Goal: Task Accomplishment & Management: Manage account settings

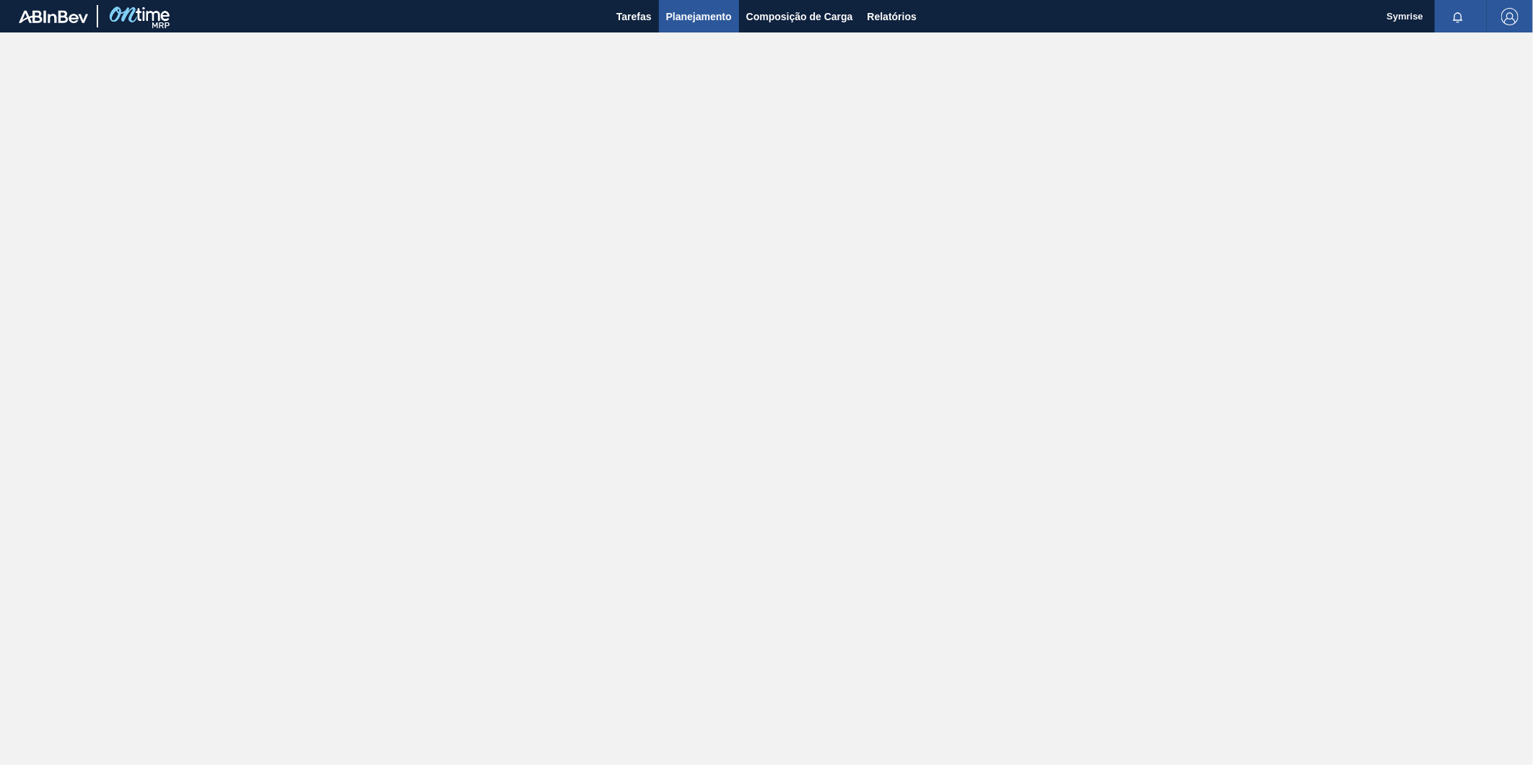
click at [688, 20] on span "Planejamento" at bounding box center [699, 16] width 66 height 17
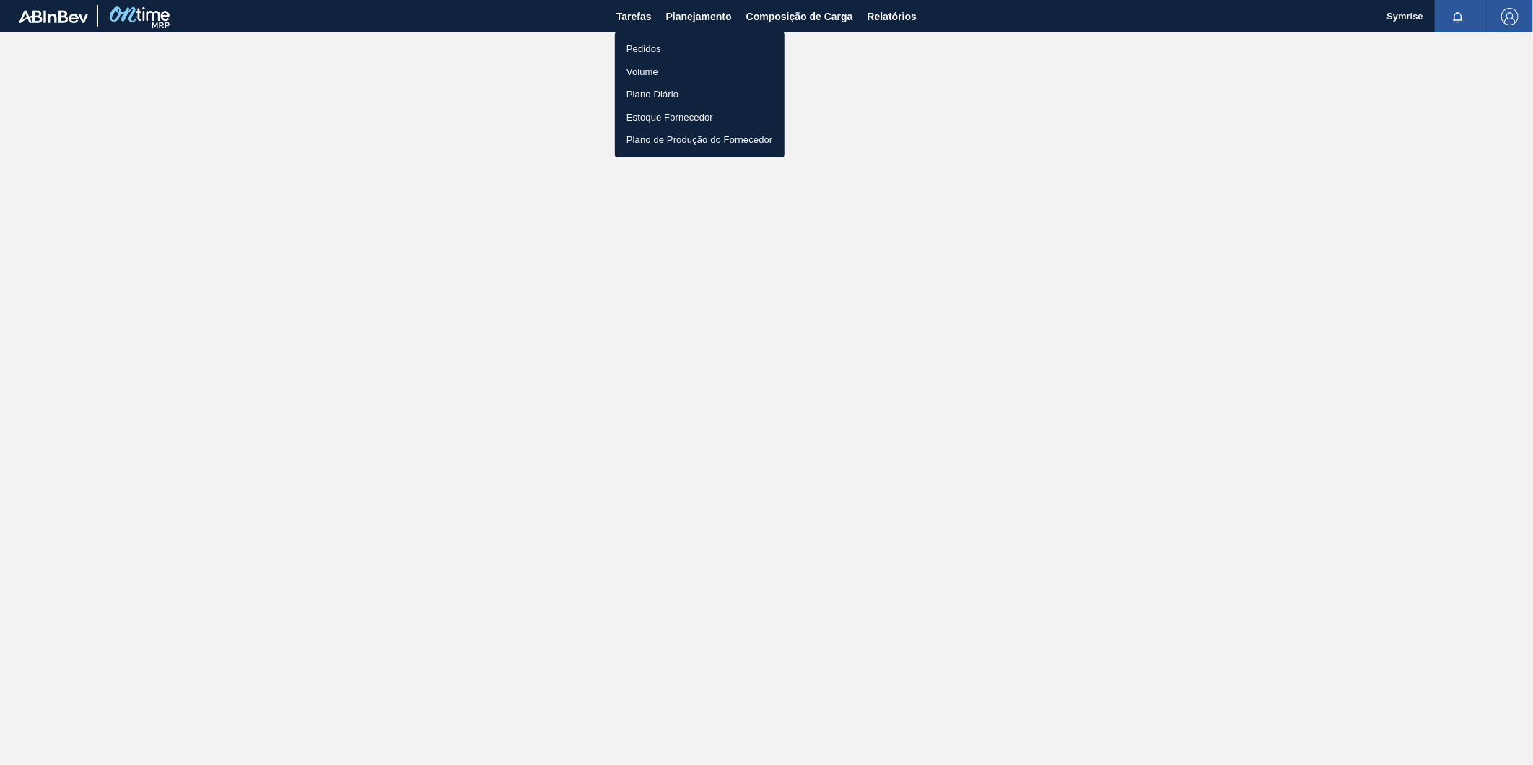
click at [681, 48] on li "Pedidos" at bounding box center [700, 49] width 170 height 23
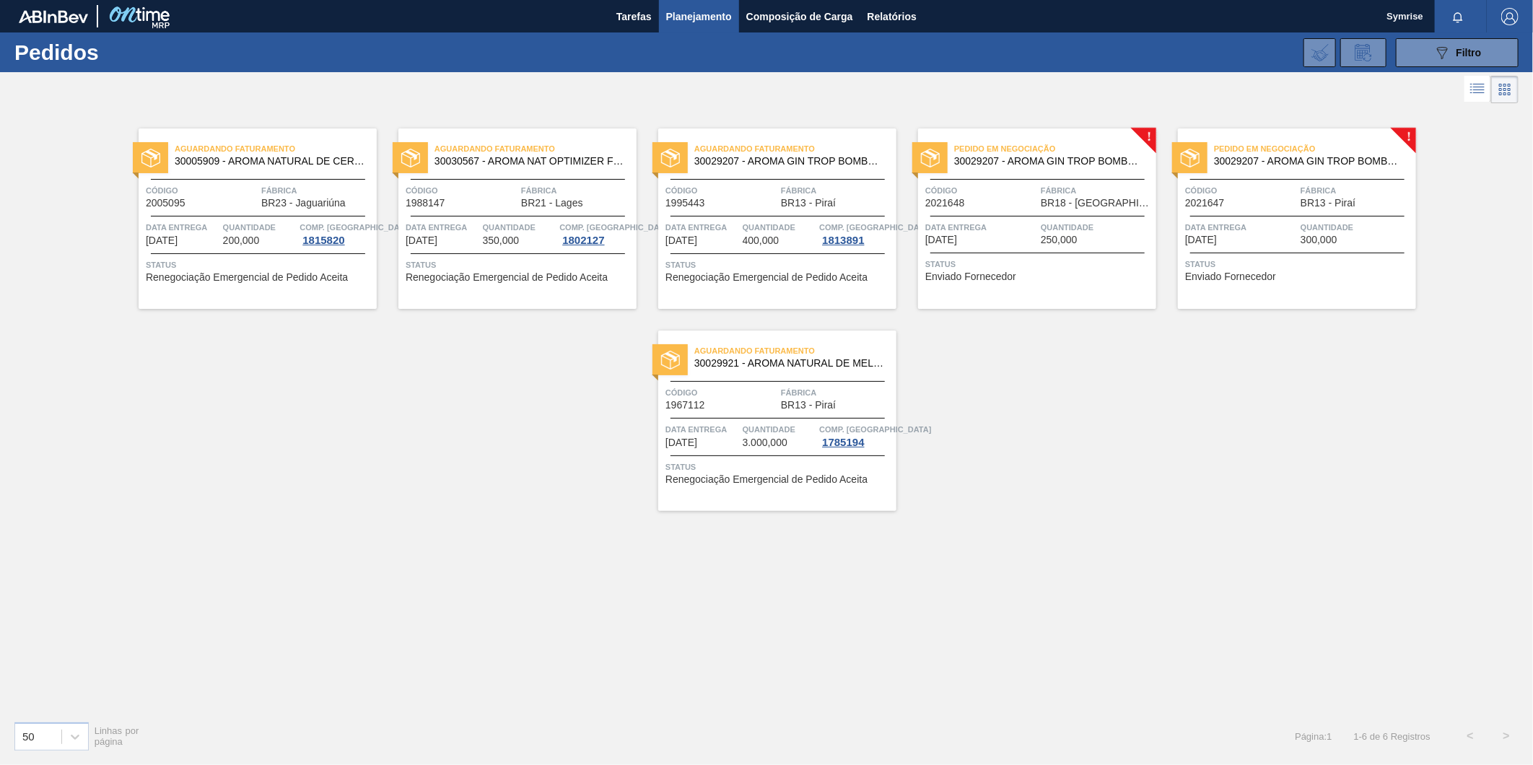
click at [1050, 179] on div at bounding box center [1037, 179] width 214 height 1
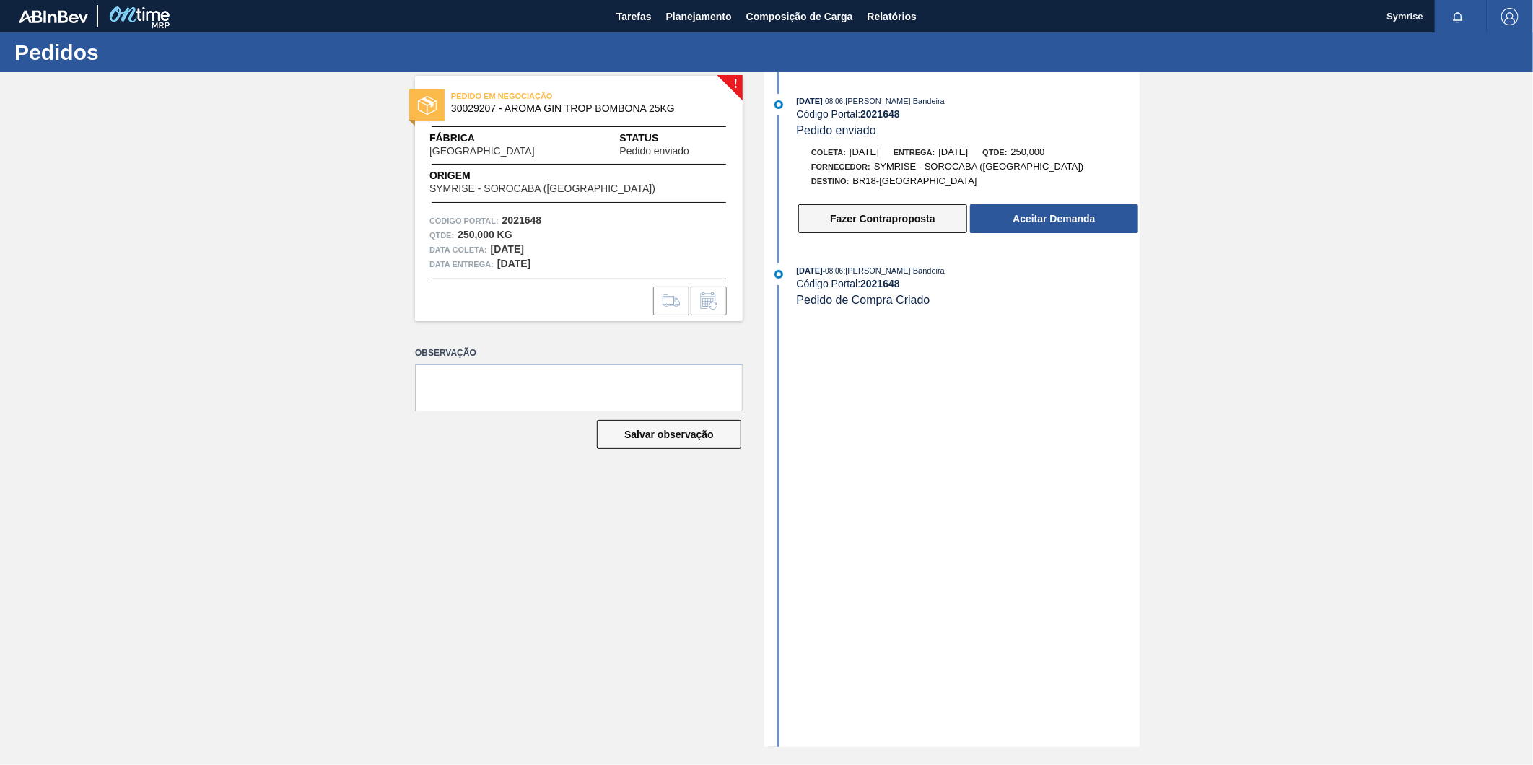
click at [915, 216] on button "Fazer Contraproposta" at bounding box center [882, 218] width 169 height 29
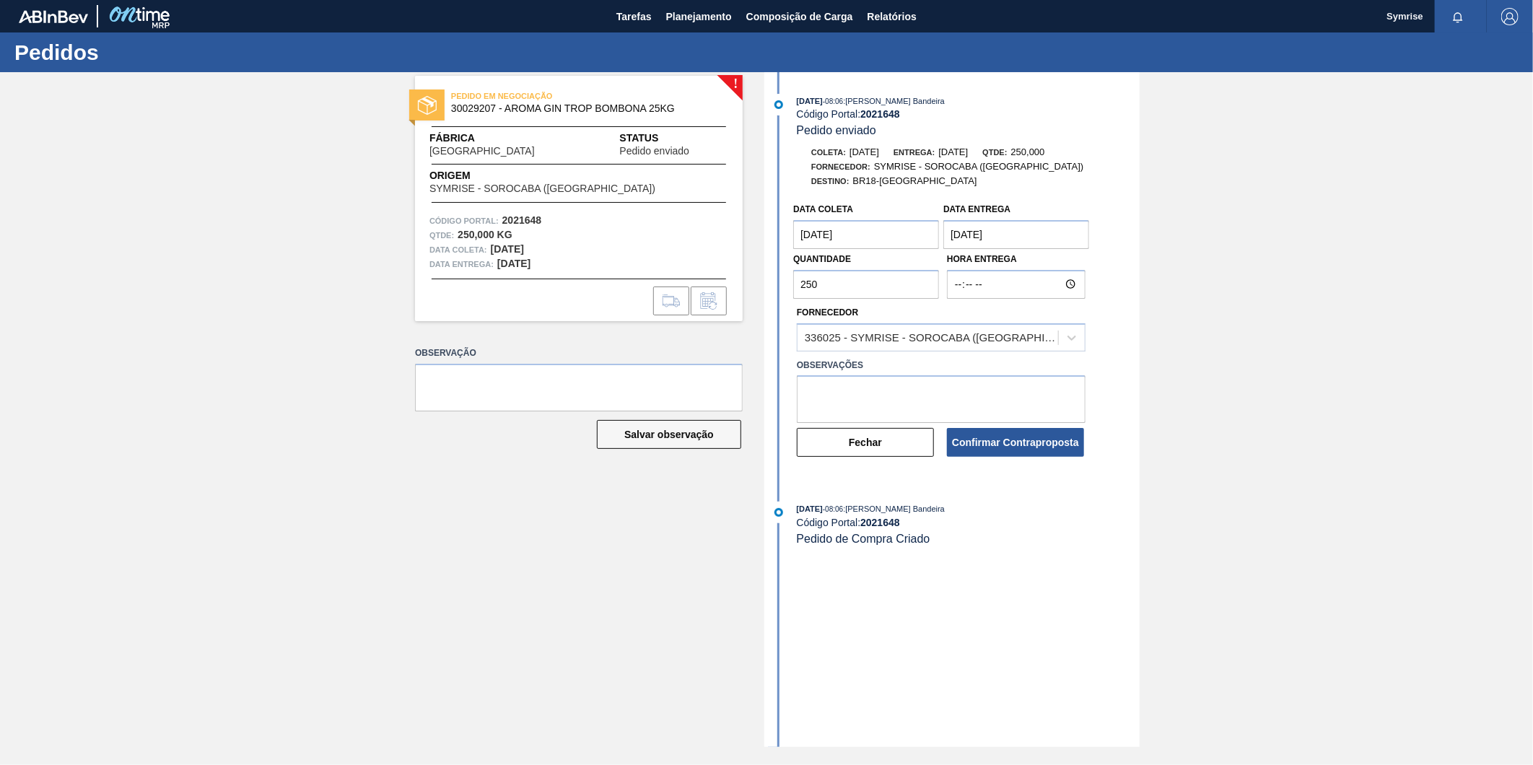
click at [876, 237] on coleta "[DATE]" at bounding box center [866, 234] width 146 height 29
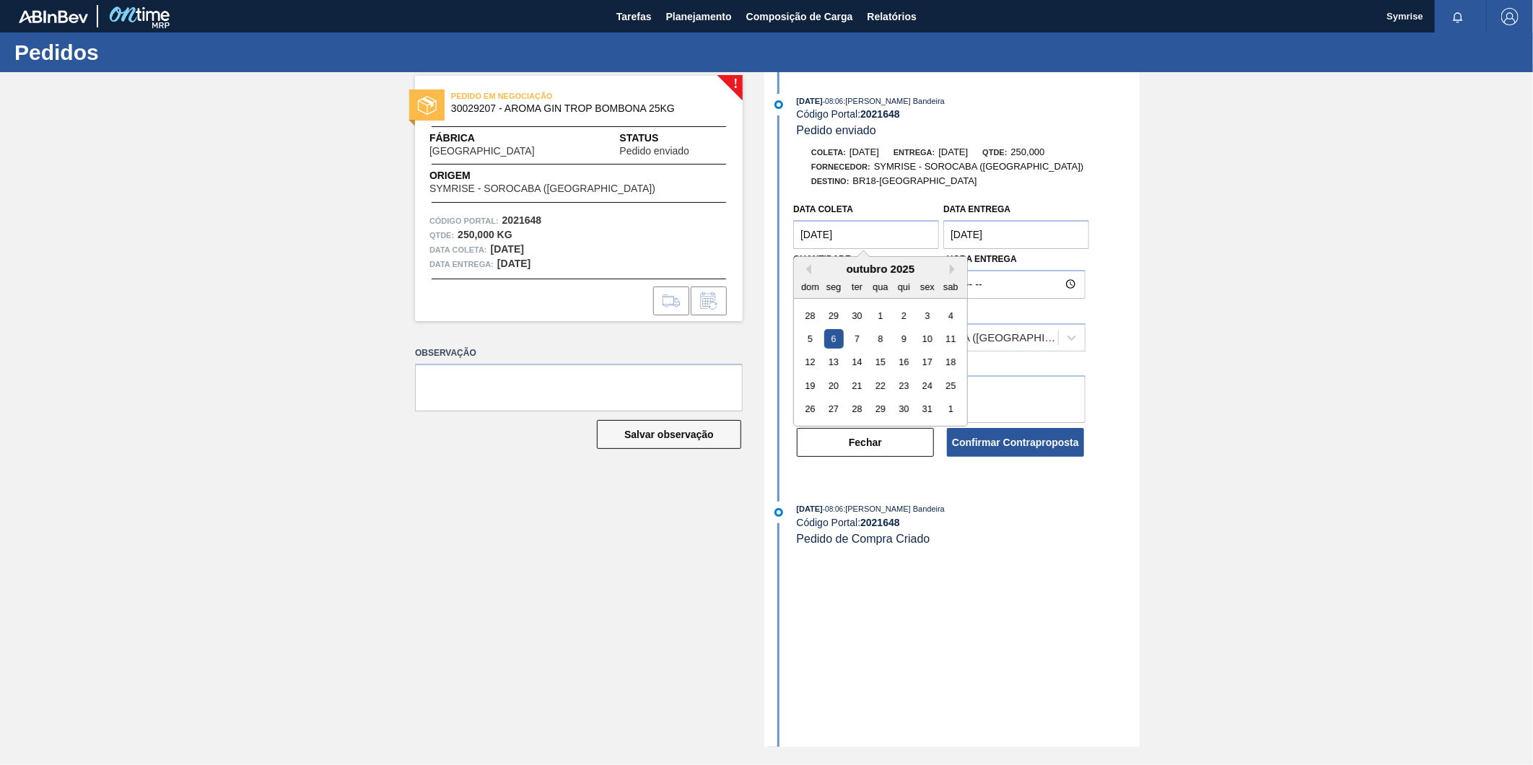
click at [949, 273] on div "outubro 2025" at bounding box center [880, 269] width 173 height 12
click at [950, 273] on button "Next Month" at bounding box center [955, 269] width 10 height 10
click at [904, 341] on div "6" at bounding box center [903, 338] width 19 height 19
type coleta "[DATE]"
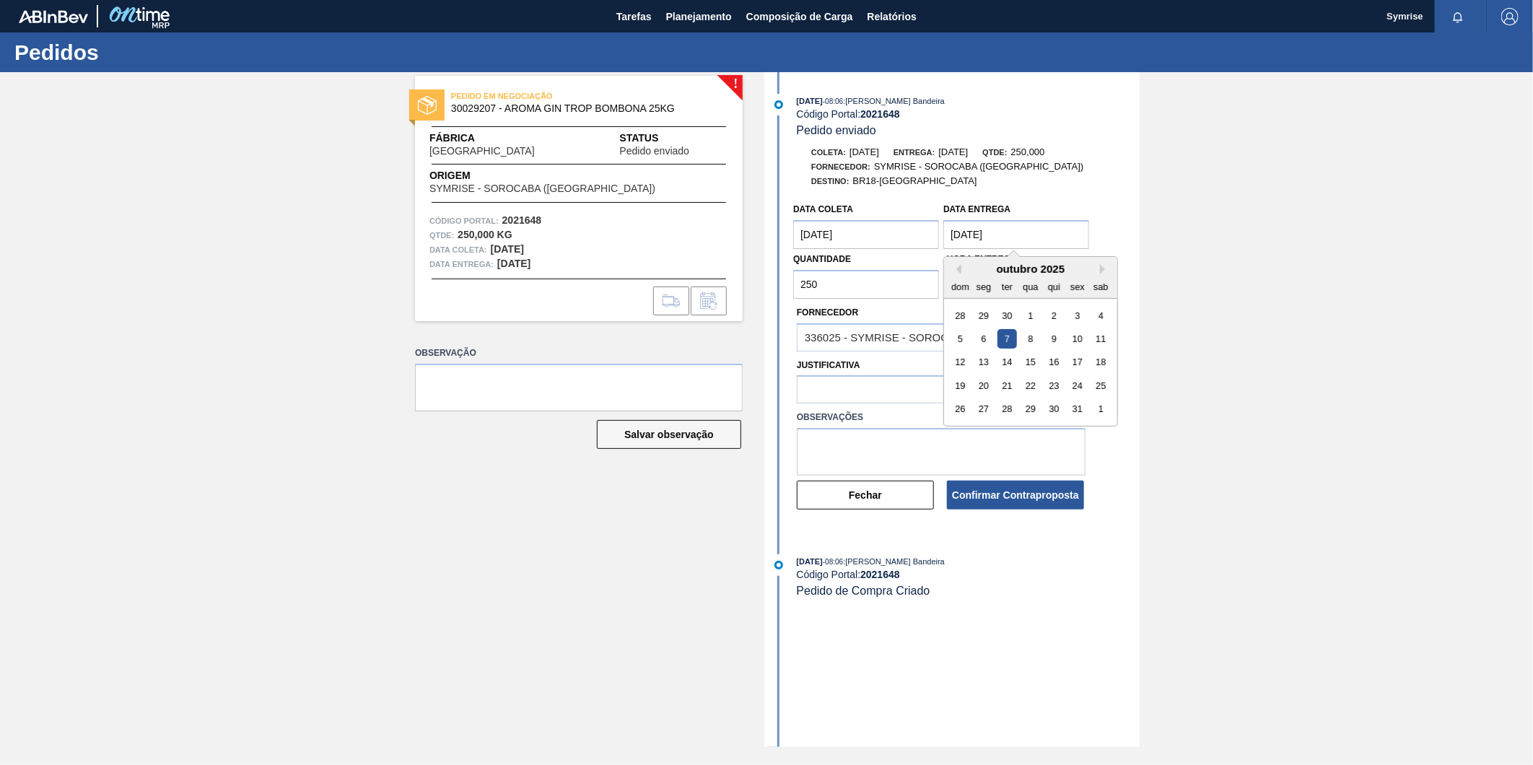
click at [1054, 236] on entrega "[DATE]" at bounding box center [1016, 234] width 146 height 29
click at [1105, 270] on button "Next Month" at bounding box center [1105, 269] width 10 height 10
click at [987, 363] on div "10" at bounding box center [983, 362] width 19 height 19
type entrega "[DATE]"
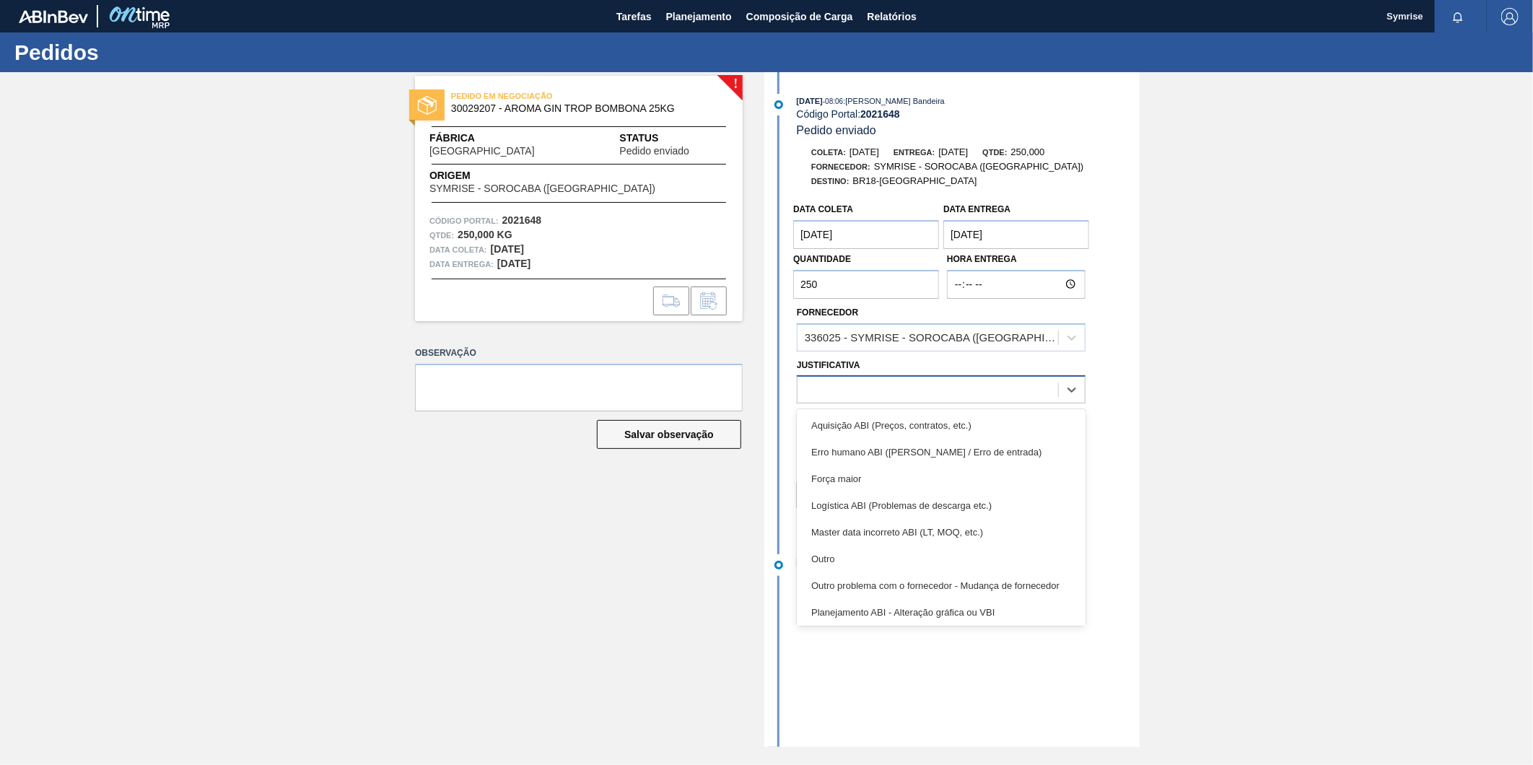
click at [898, 395] on div at bounding box center [927, 390] width 261 height 21
click at [831, 559] on div "Outro" at bounding box center [941, 559] width 289 height 27
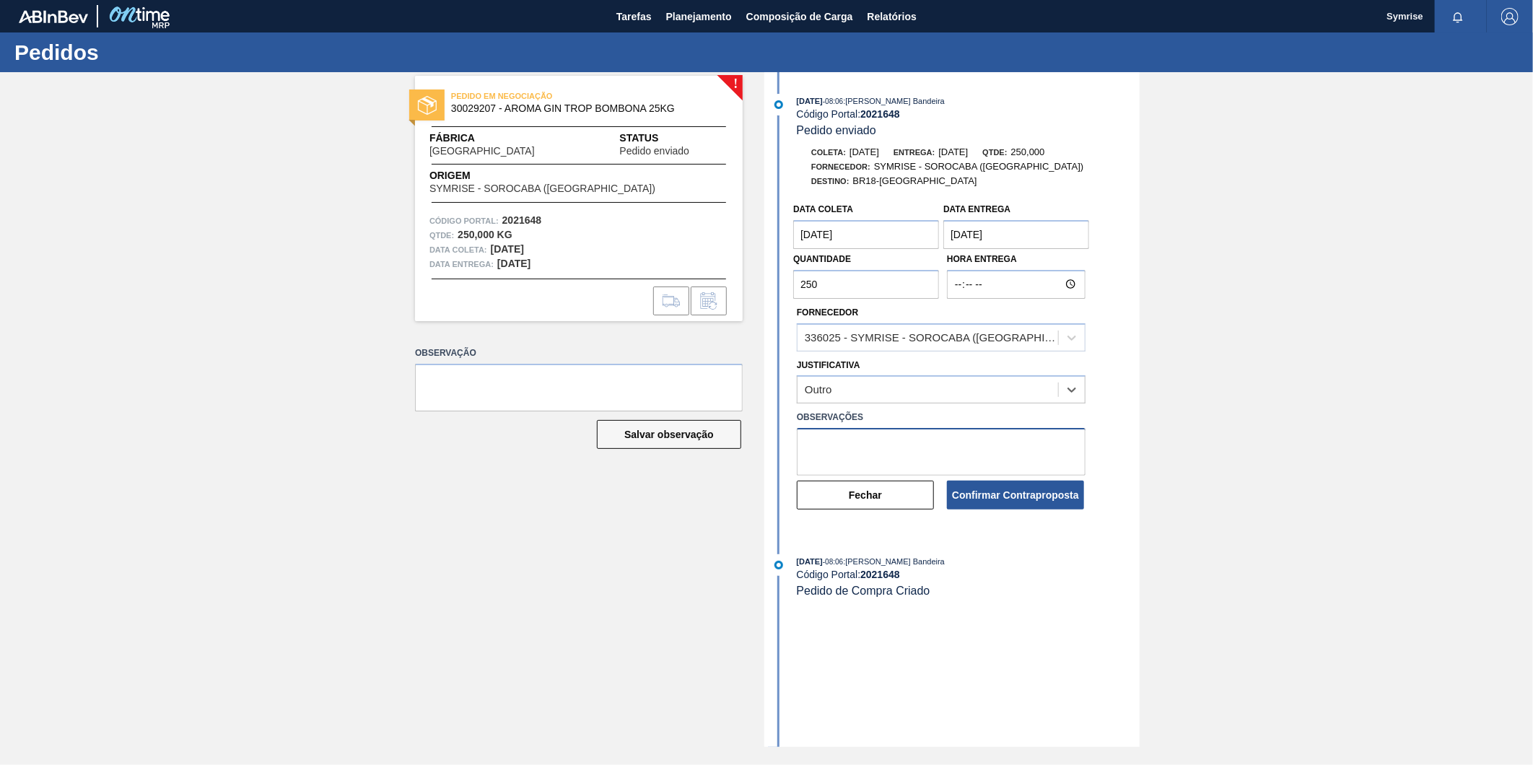
click at [831, 446] on textarea at bounding box center [941, 452] width 289 height 48
type textarea "a"
drag, startPoint x: 951, startPoint y: 447, endPoint x: 768, endPoint y: 448, distance: 183.3
click at [768, 448] on div "Data coleta [DATE] Data entrega [DATE] Quantidade 250 Hora Entrega Fornecedor 3…" at bounding box center [954, 353] width 372 height 315
type textarea "f"
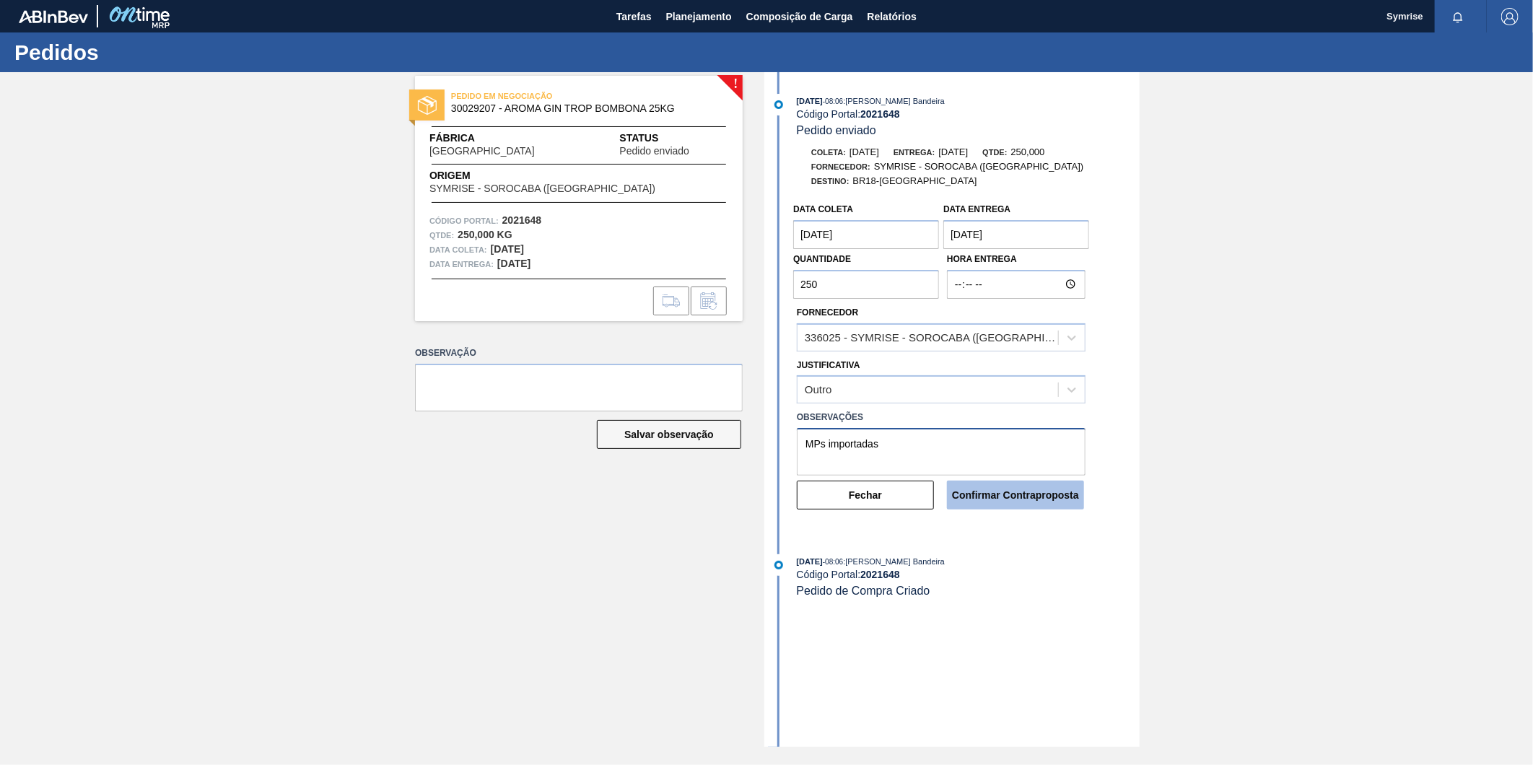
type textarea "MPs importadas"
click at [1000, 499] on button "Confirmar Contraproposta" at bounding box center [1015, 495] width 137 height 29
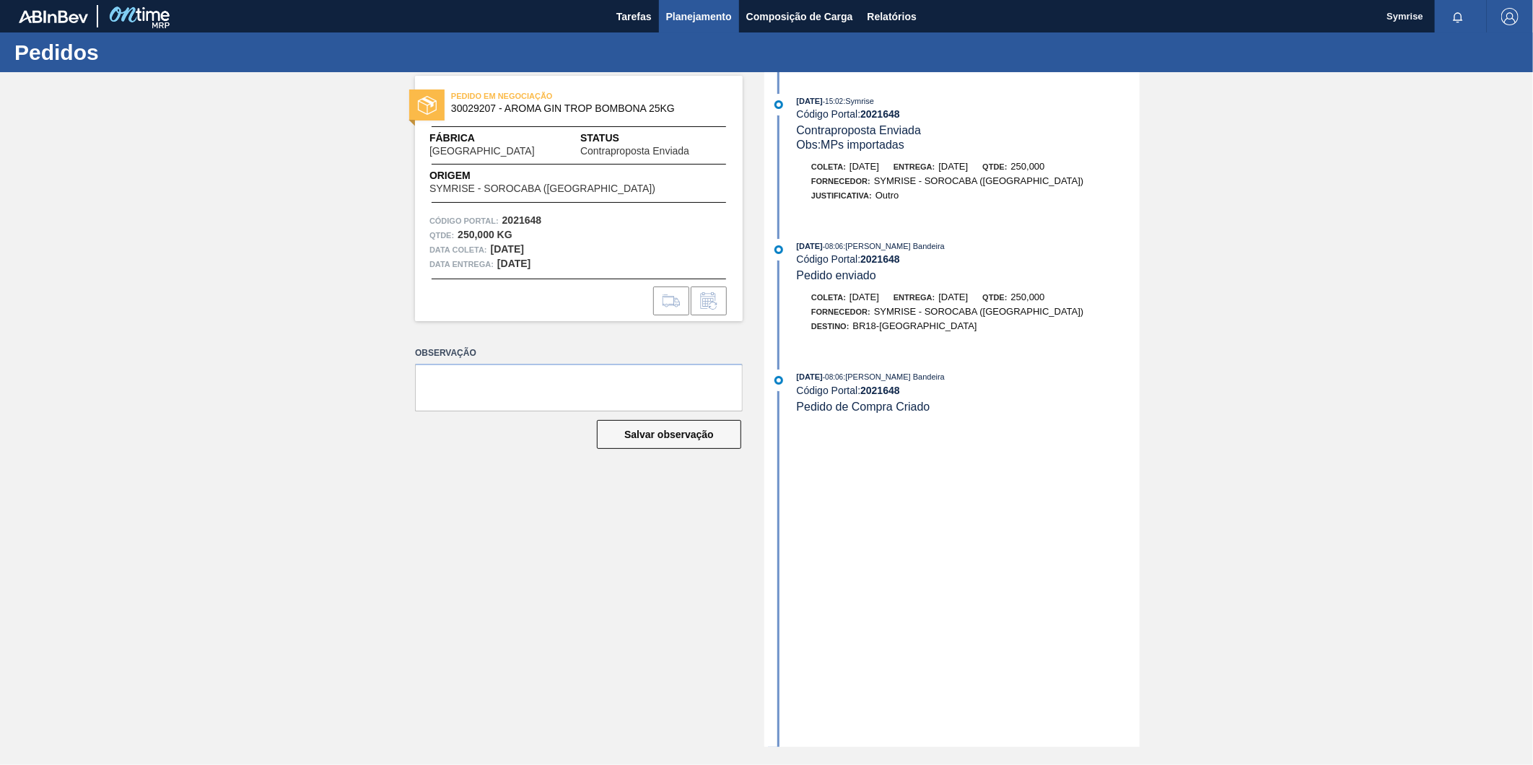
click at [709, 15] on span "Planejamento" at bounding box center [699, 16] width 66 height 17
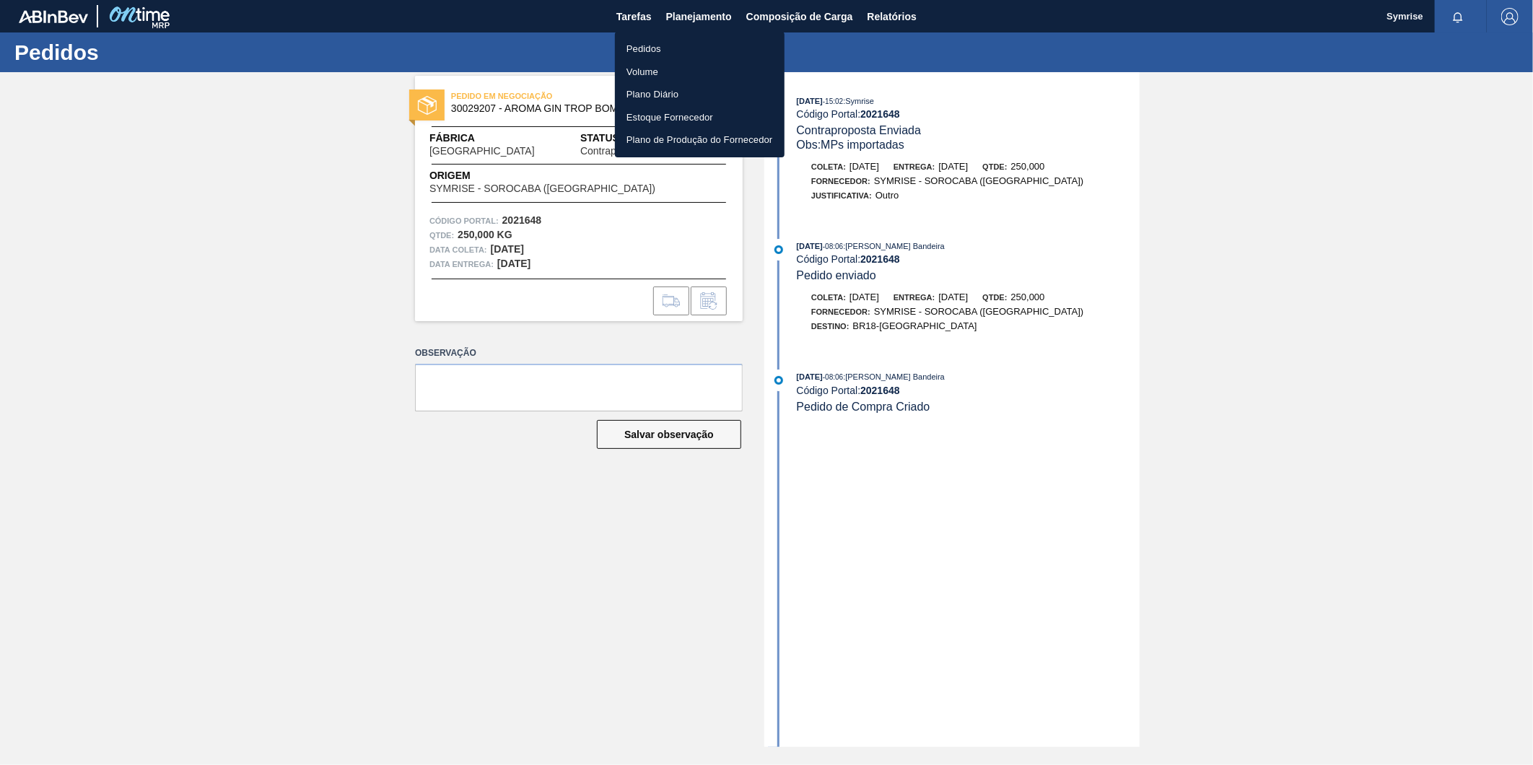
click at [675, 46] on li "Pedidos" at bounding box center [700, 49] width 170 height 23
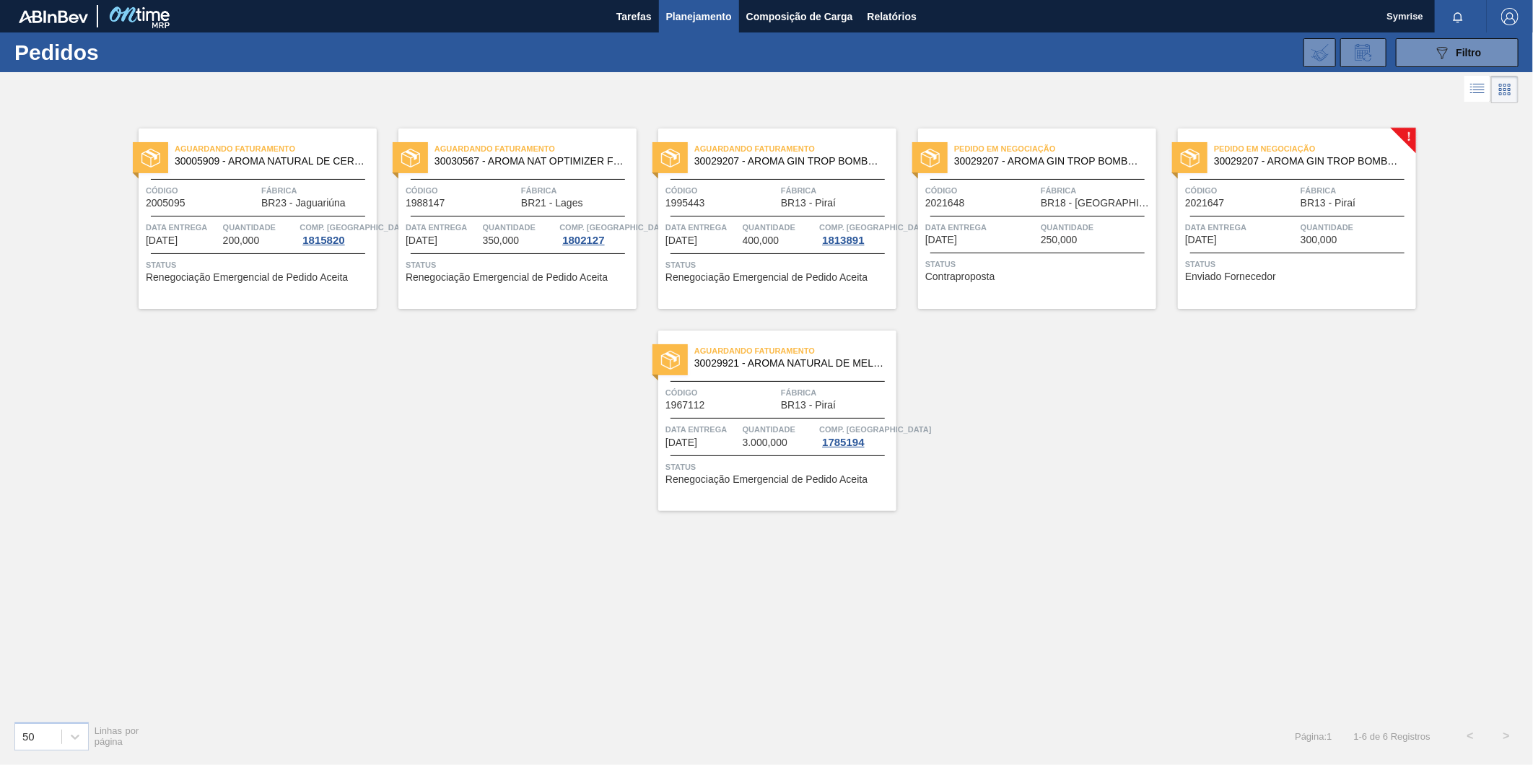
click at [1323, 156] on span "30029207 - AROMA GIN TROP BOMBONA 25KG" at bounding box center [1309, 161] width 191 height 11
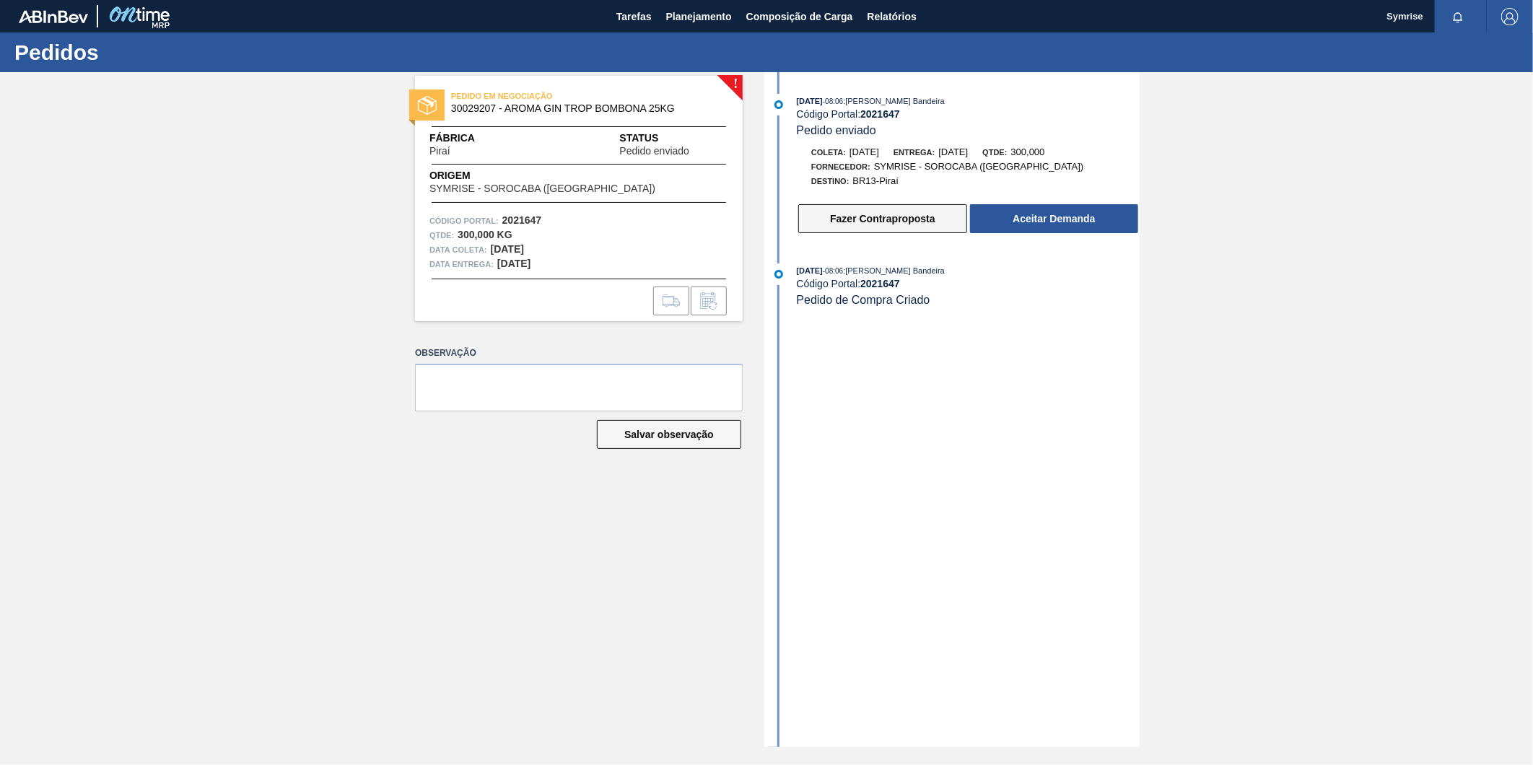
click at [841, 222] on button "Fazer Contraproposta" at bounding box center [882, 218] width 169 height 29
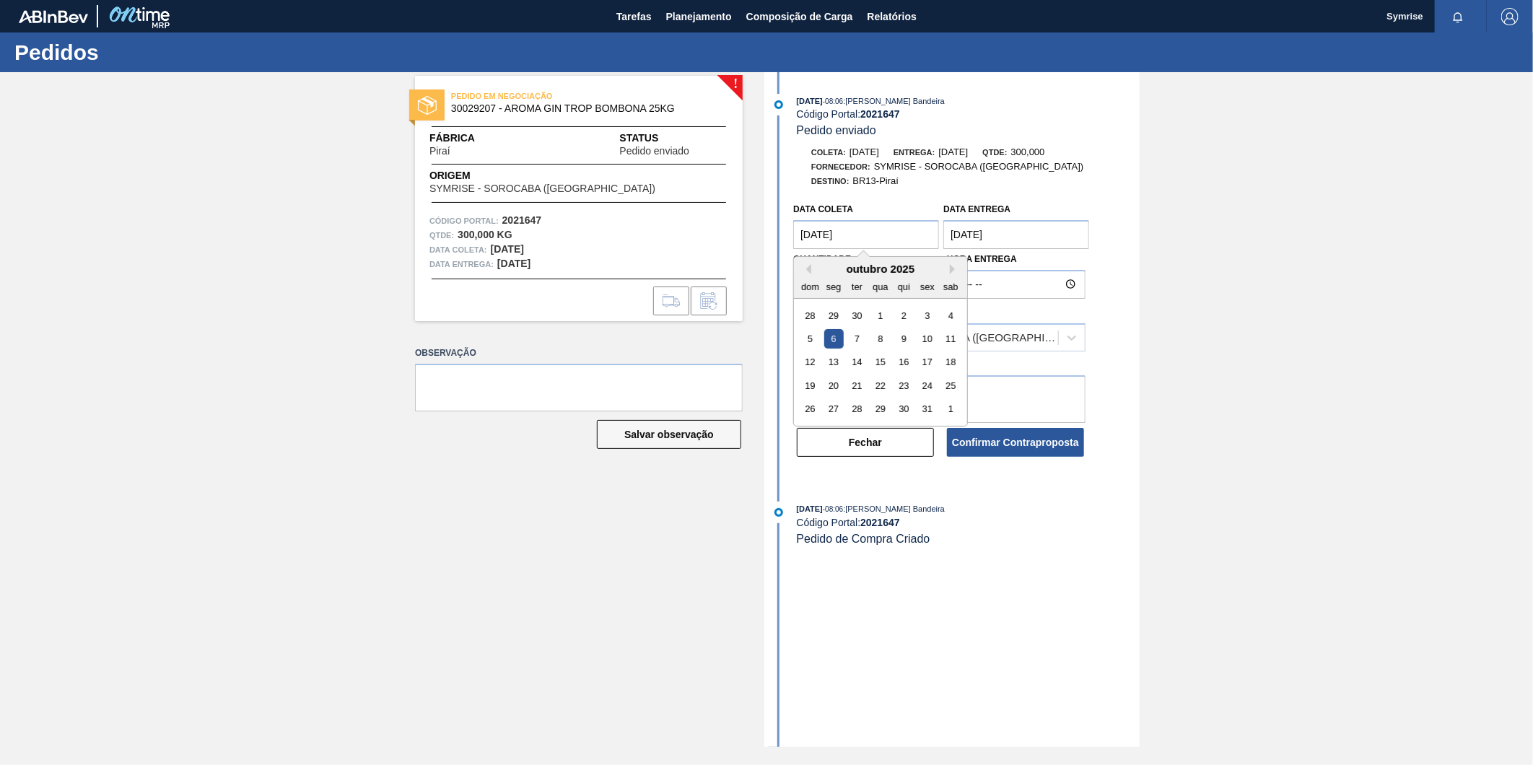
click at [885, 236] on coleta "[DATE]" at bounding box center [866, 234] width 146 height 29
click at [955, 267] on button "Next Month" at bounding box center [955, 269] width 10 height 10
click at [882, 343] on div "5" at bounding box center [880, 338] width 19 height 19
type coleta "[DATE]"
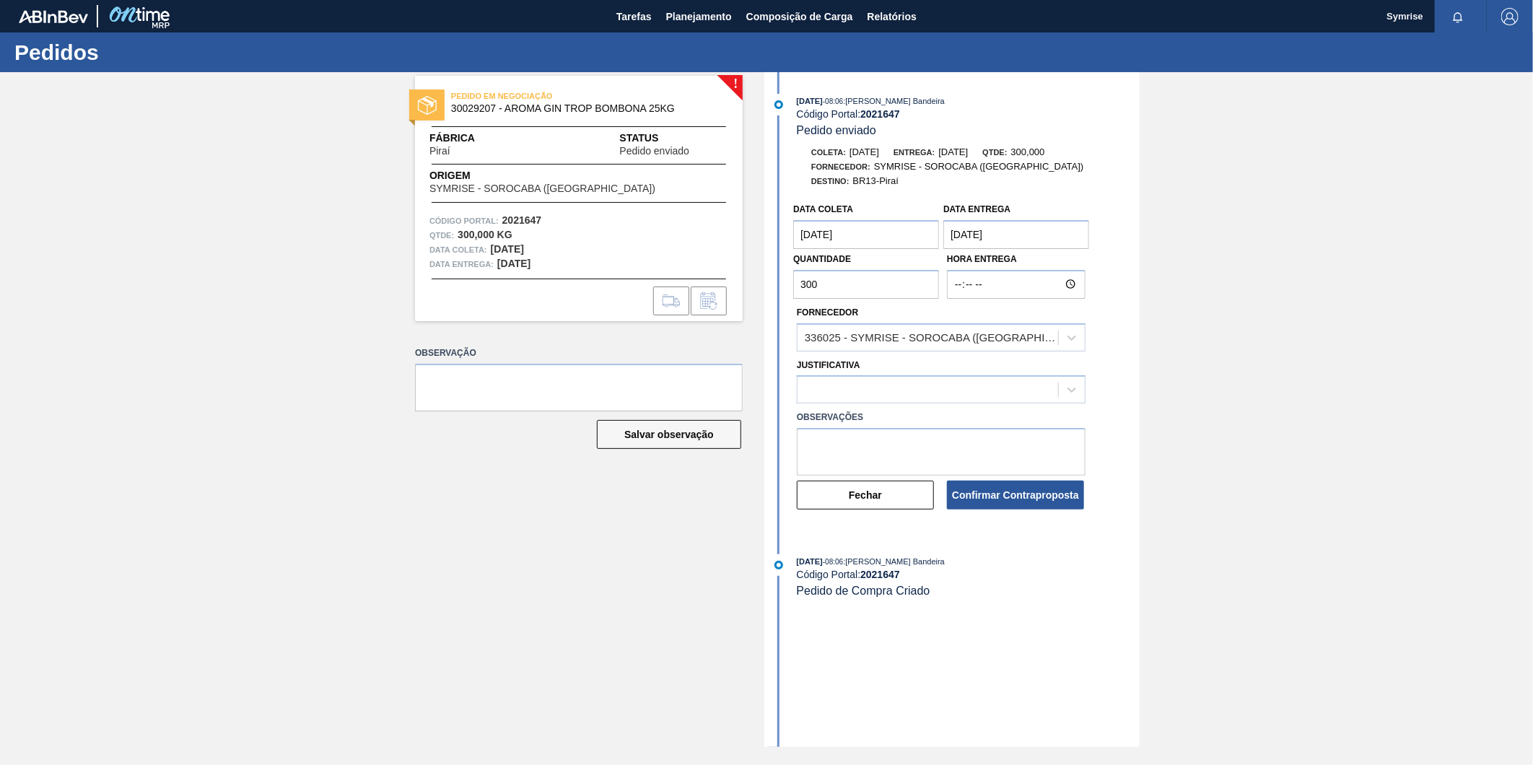
click at [987, 232] on entrega "[DATE]" at bounding box center [1016, 234] width 146 height 29
click at [1100, 271] on div "outubro 2025" at bounding box center [1030, 269] width 173 height 12
click at [1104, 273] on button "Next Month" at bounding box center [1105, 269] width 10 height 10
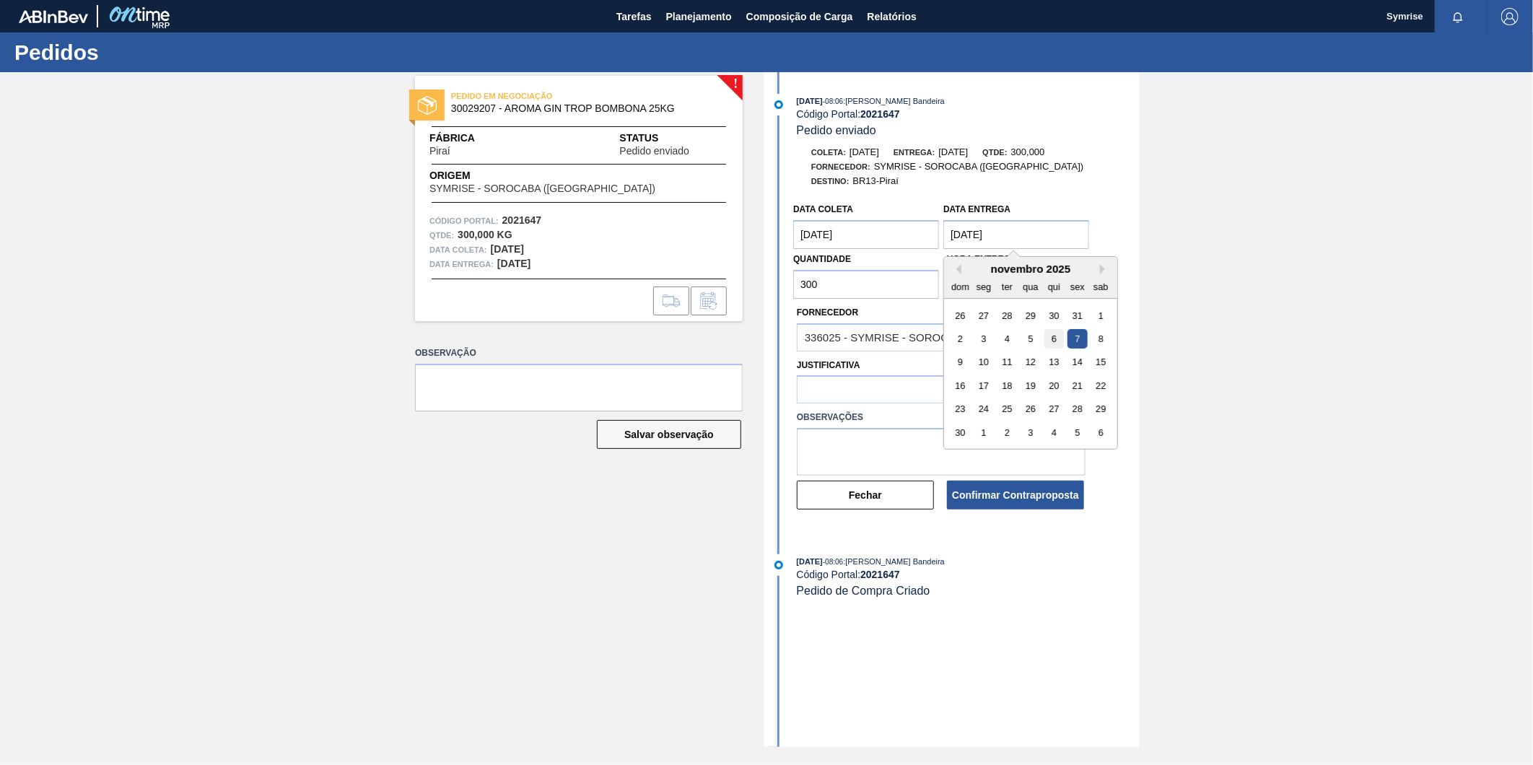
click at [1051, 343] on div "6" at bounding box center [1053, 338] width 19 height 19
type entrega "[DATE]"
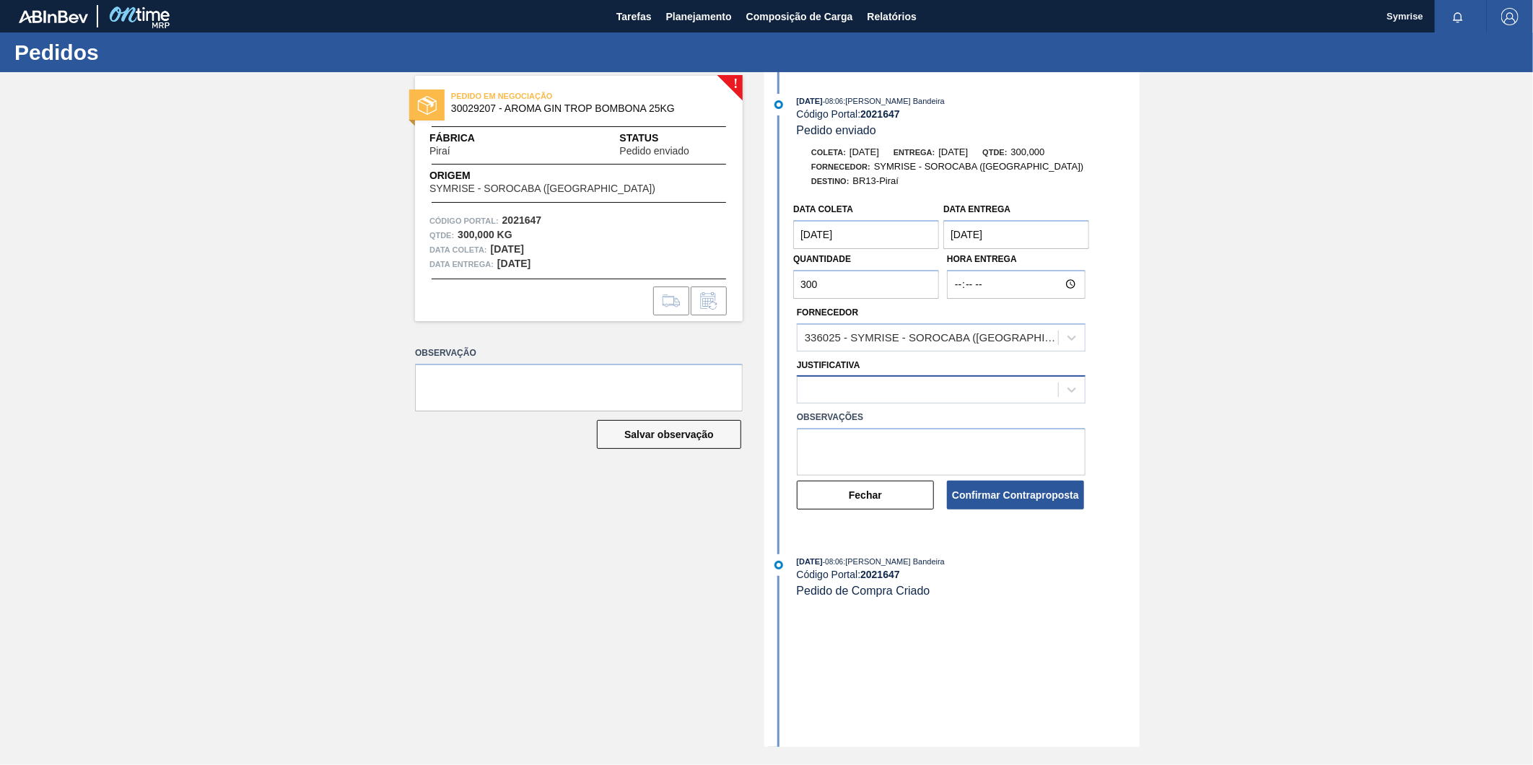
click at [847, 392] on div at bounding box center [927, 390] width 261 height 21
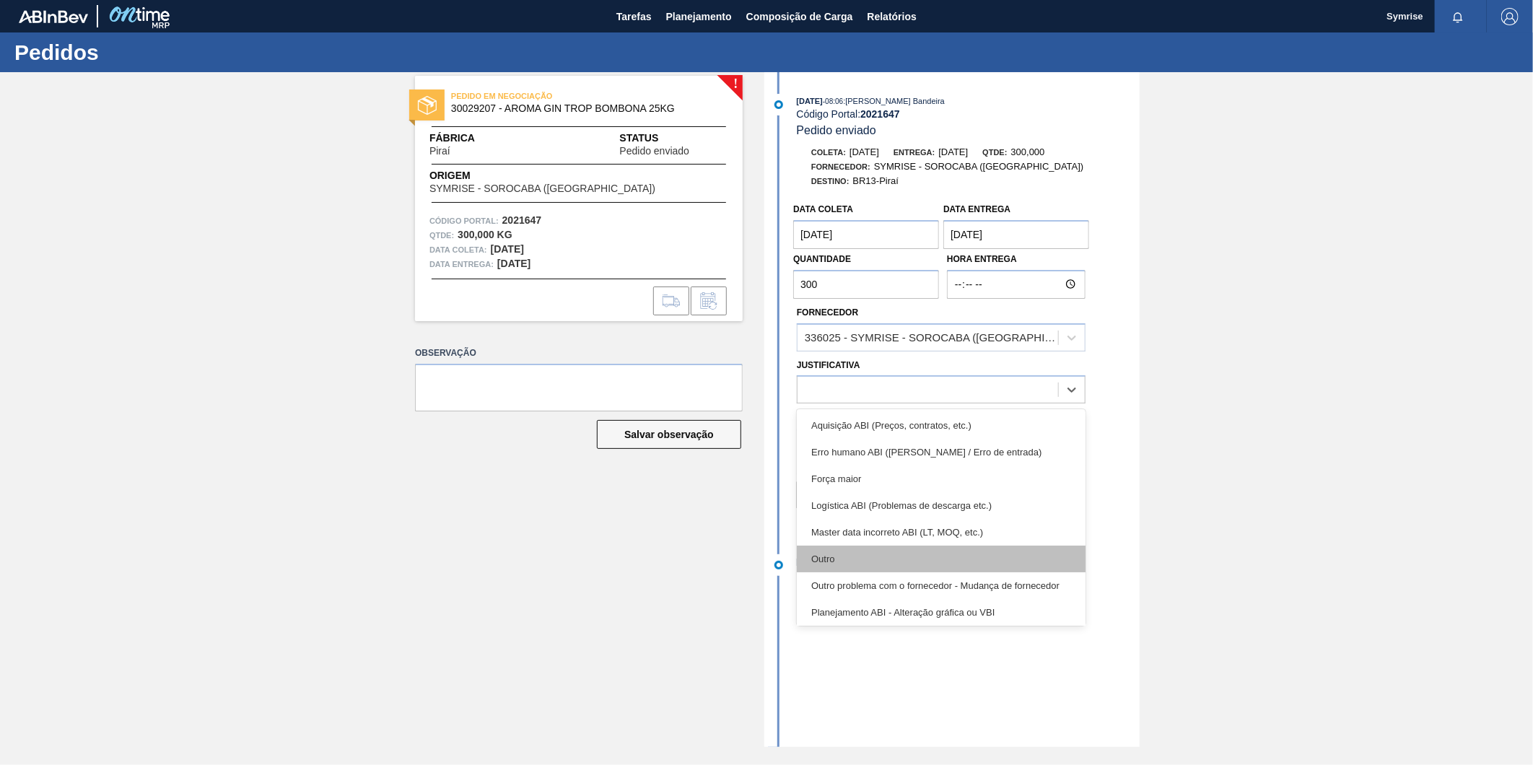
click at [832, 559] on div "Outro" at bounding box center [941, 559] width 289 height 27
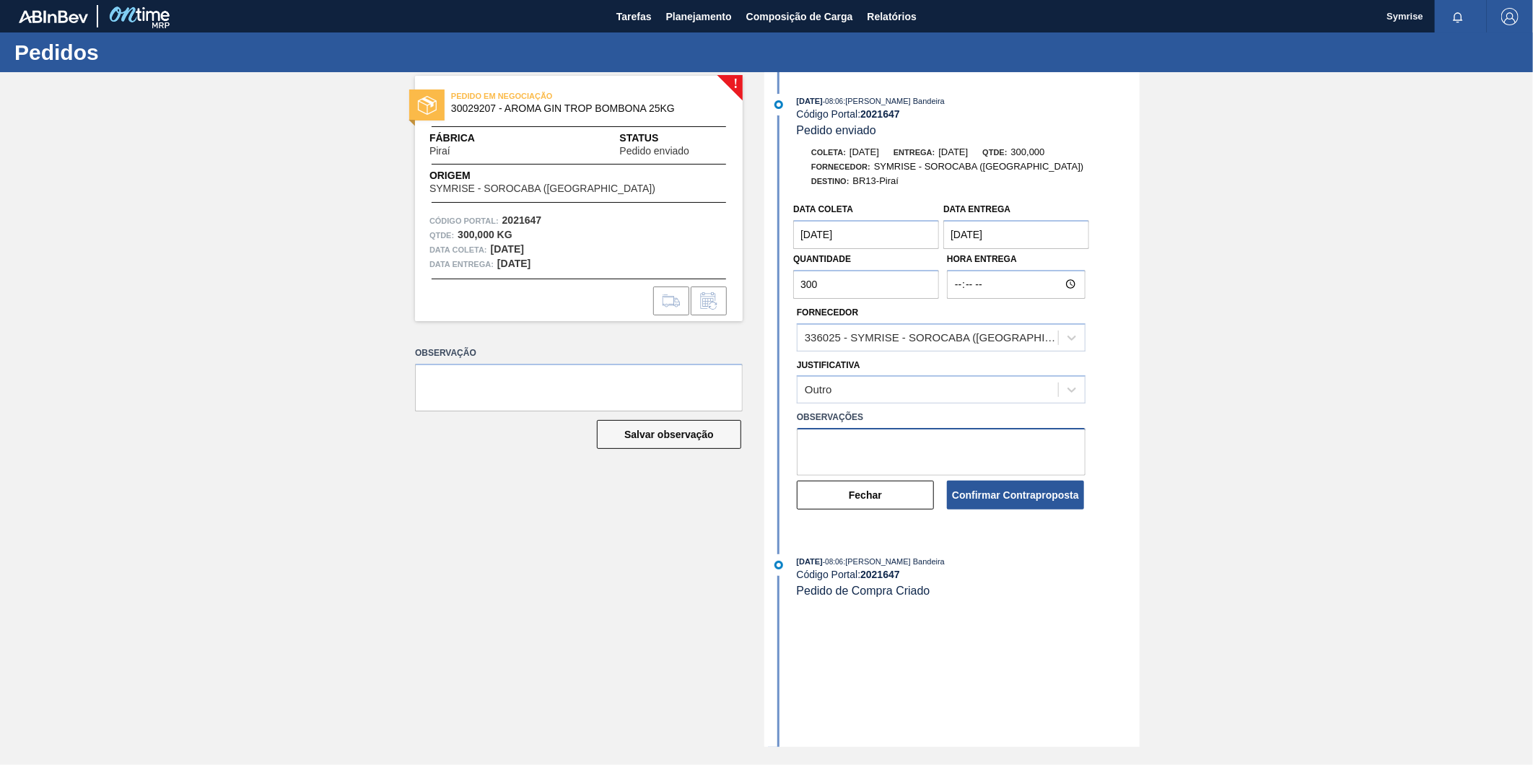
click at [837, 447] on textarea at bounding box center [941, 452] width 289 height 48
type textarea "aguardando chegada de MPs importadas"
click at [987, 499] on button "Confirmar Contraproposta" at bounding box center [1015, 495] width 137 height 29
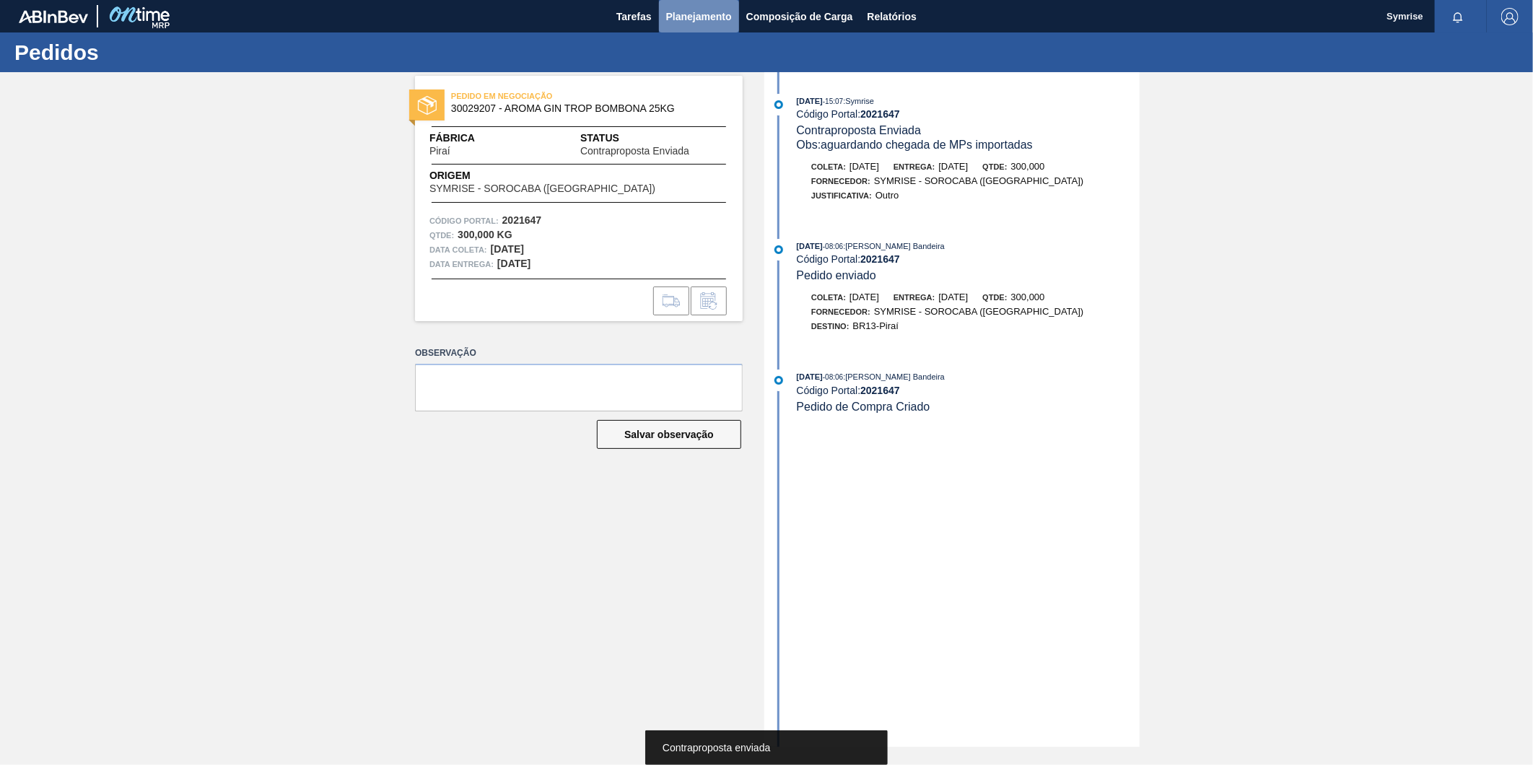
click at [705, 18] on span "Planejamento" at bounding box center [699, 16] width 66 height 17
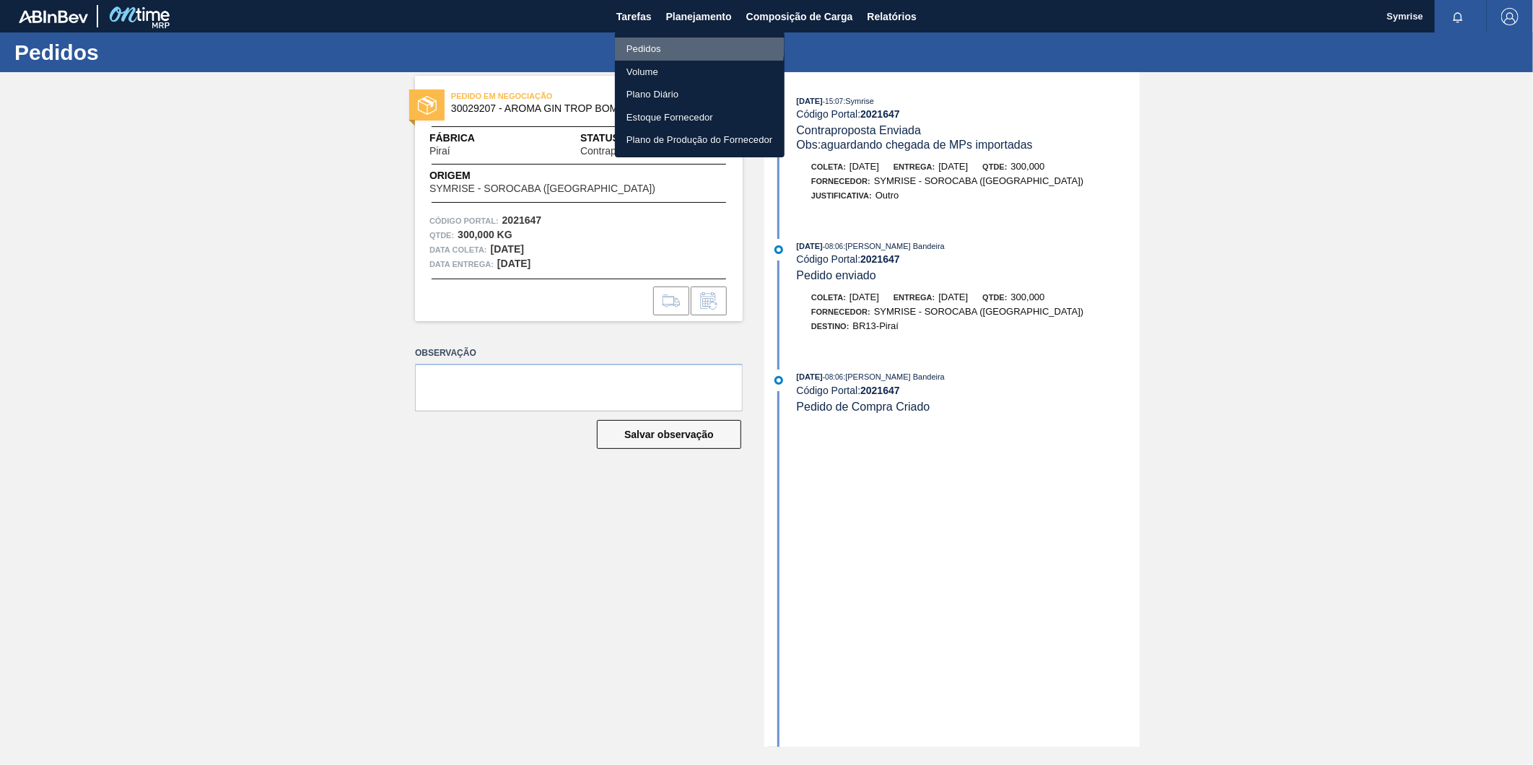
click at [665, 44] on li "Pedidos" at bounding box center [700, 49] width 170 height 23
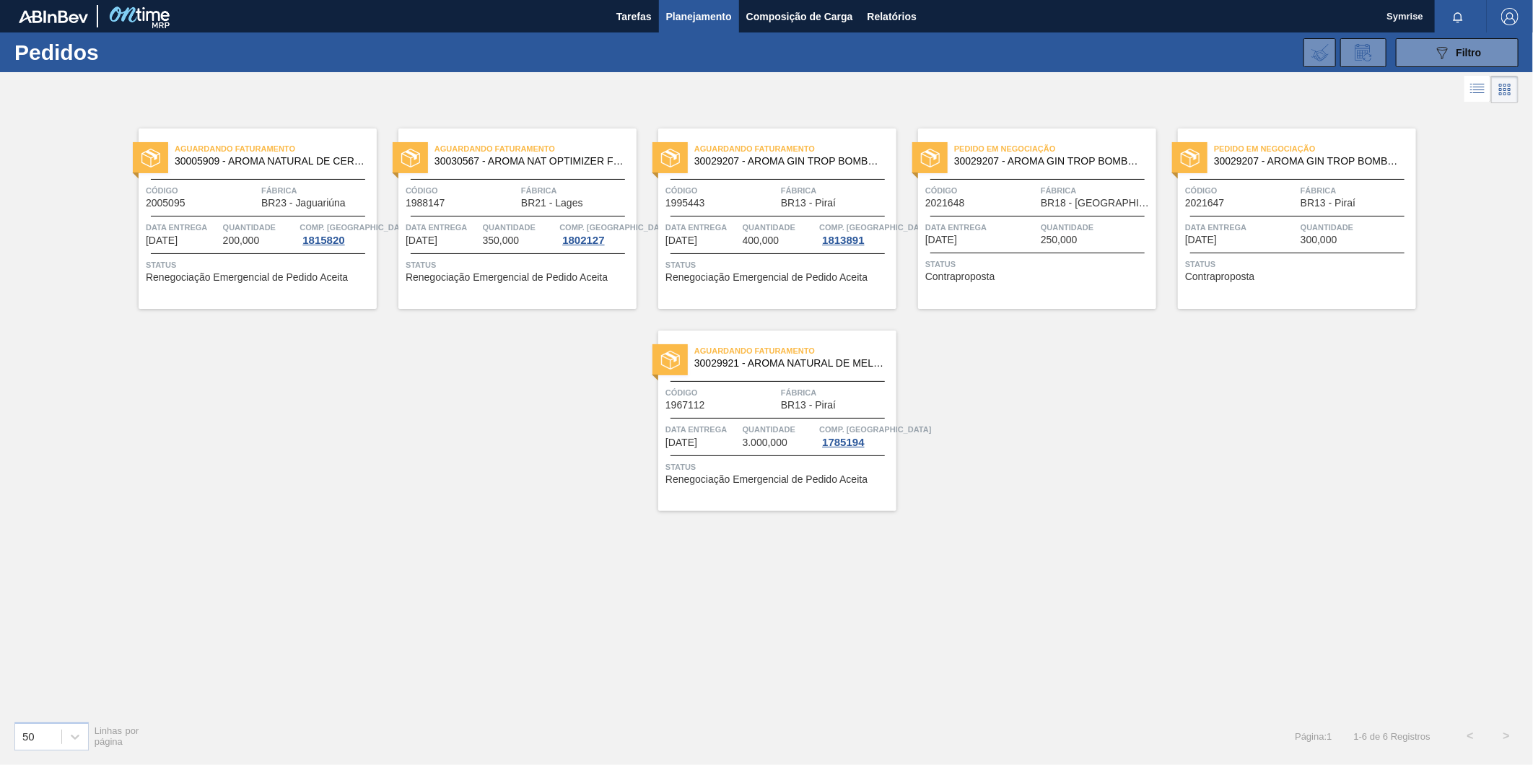
click at [1514, 20] on img "button" at bounding box center [1509, 16] width 17 height 17
click at [1433, 123] on li "Sair" at bounding box center [1468, 129] width 110 height 26
